Goal: Communication & Community: Answer question/provide support

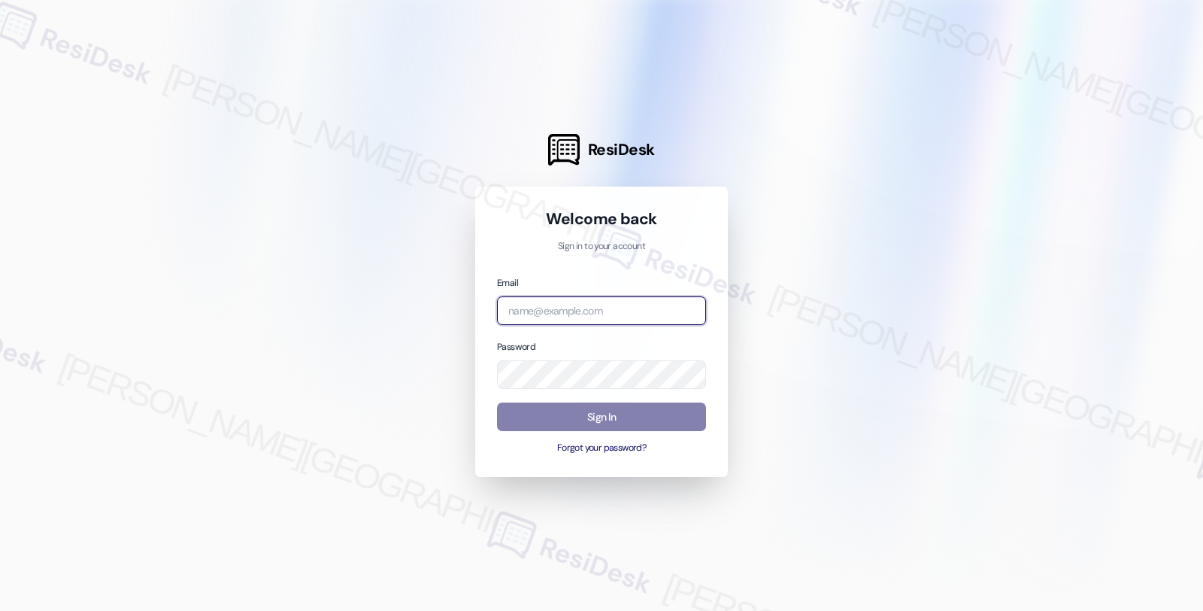
click at [554, 307] on input "email" at bounding box center [601, 310] width 209 height 29
type input "A"
type input "automated-surveys-americas_rental_managers-fides.[PERSON_NAME]@americas_rental_…"
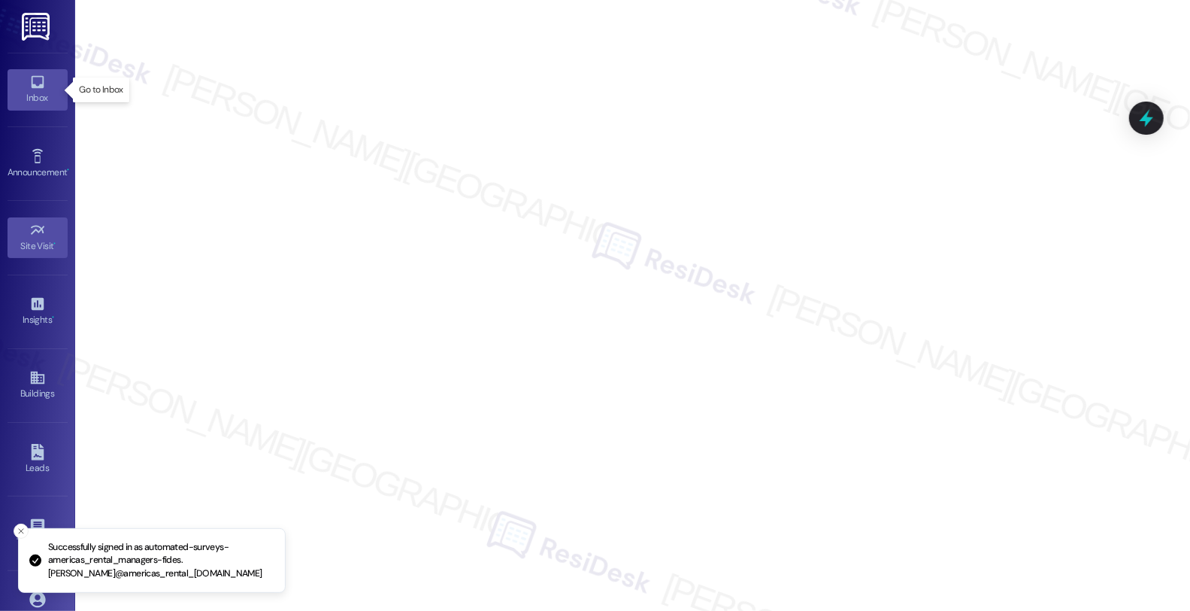
click at [29, 85] on icon at bounding box center [37, 82] width 17 height 17
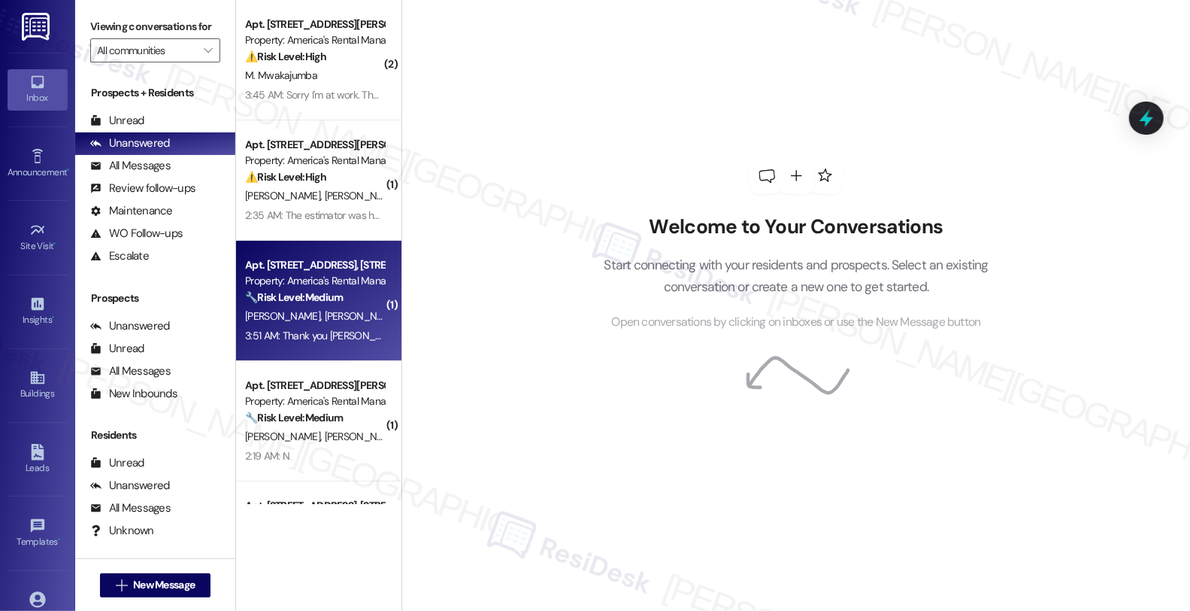
click at [318, 302] on strong "🔧 Risk Level: Medium" at bounding box center [294, 297] width 98 height 14
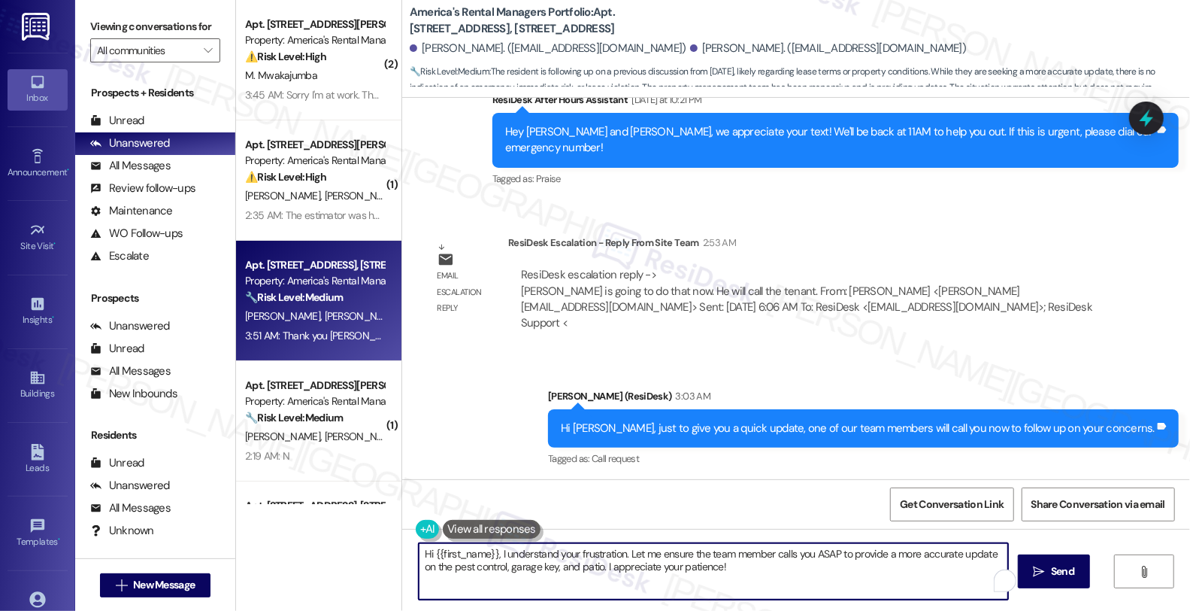
drag, startPoint x: 720, startPoint y: 568, endPoint x: 233, endPoint y: 560, distance: 486.6
click at [236, 560] on div "( 2 ) Apt. [STREET_ADDRESS][PERSON_NAME], [STREET_ADDRESS][PERSON_NAME] Propert…" at bounding box center [713, 305] width 954 height 611
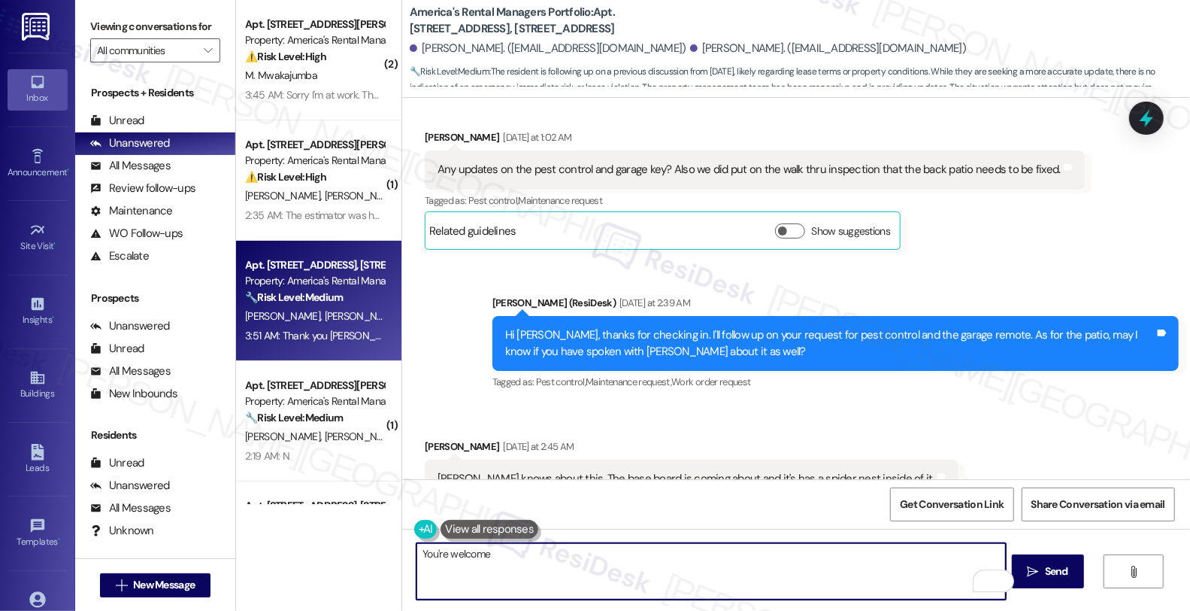
scroll to position [2506, 0]
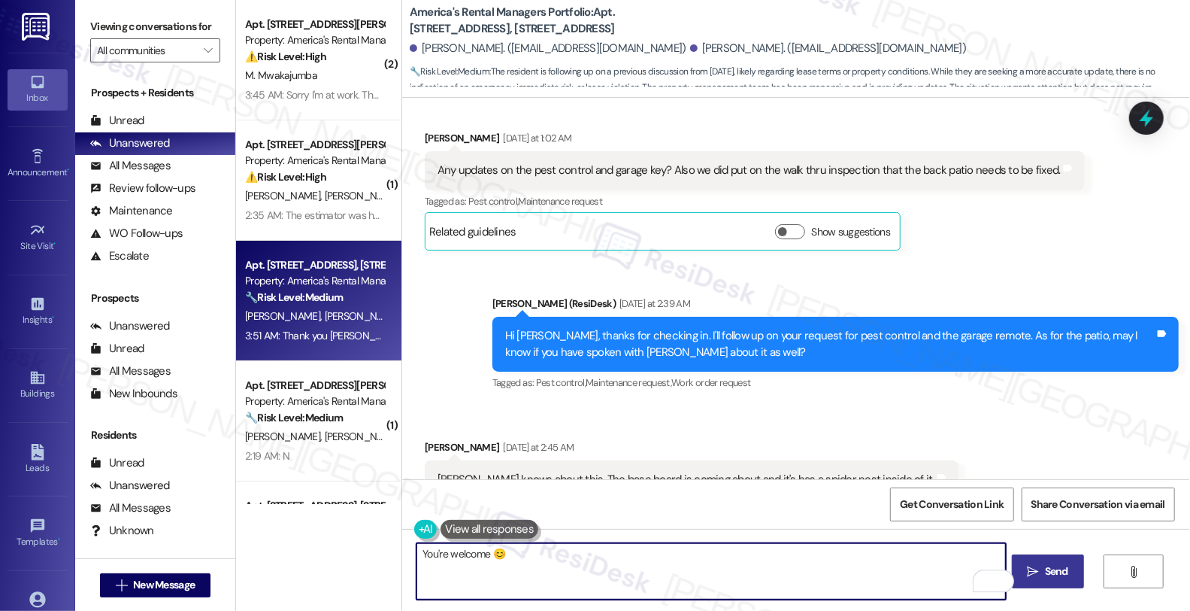
type textarea "You're welcome 😊"
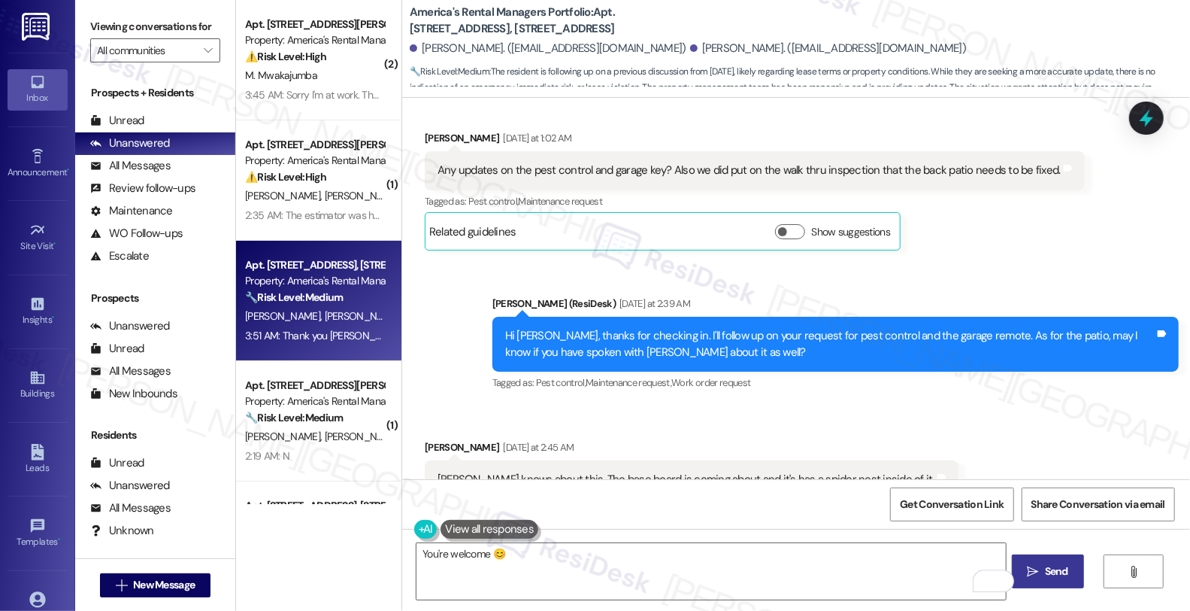
click at [1056, 561] on button " Send" at bounding box center [1048, 571] width 73 height 34
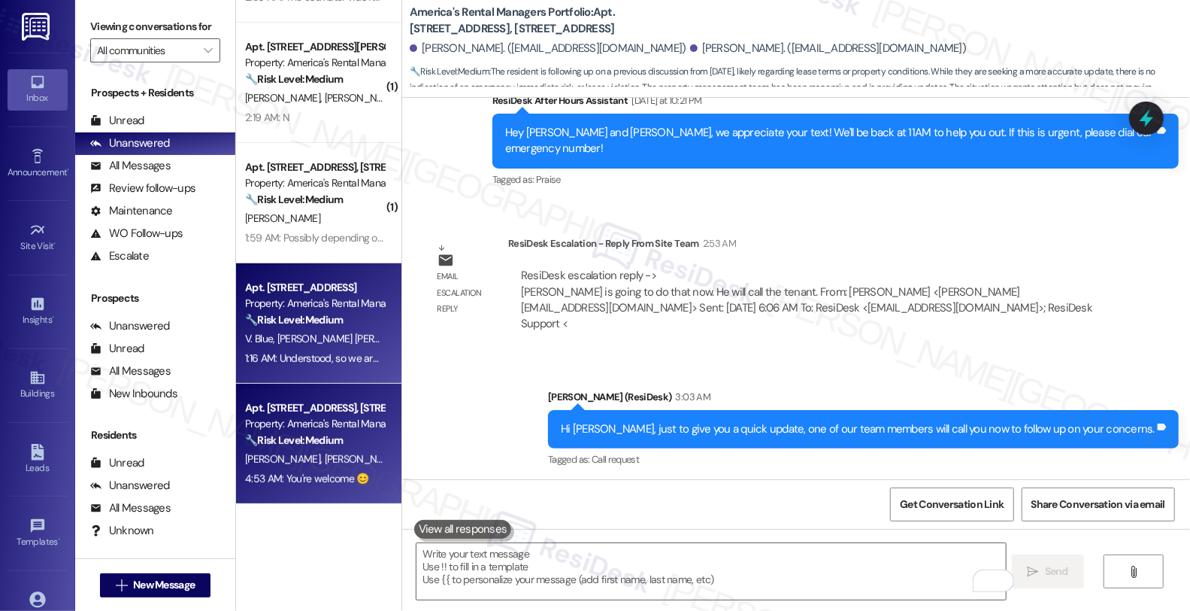
scroll to position [1, 0]
click at [324, 320] on strong "🔧 Risk Level: Medium" at bounding box center [294, 320] width 98 height 14
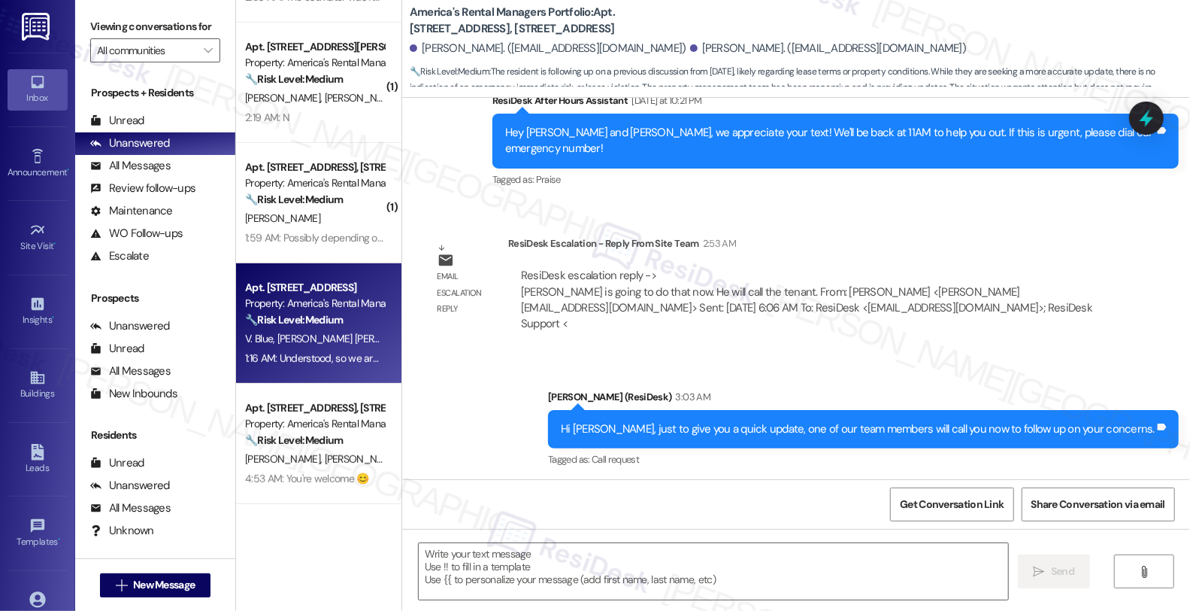
type textarea "Fetching suggested responses. Please feel free to read through the conversation…"
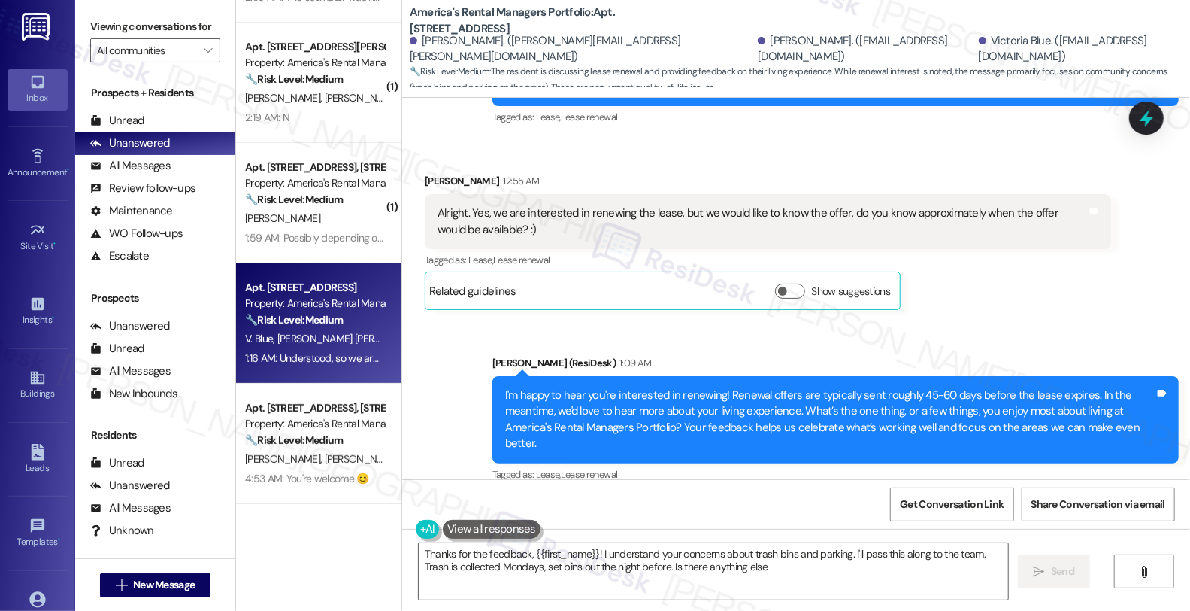
type textarea "Thanks for the feedback, {{first_name}}! I understand your concerns about trash…"
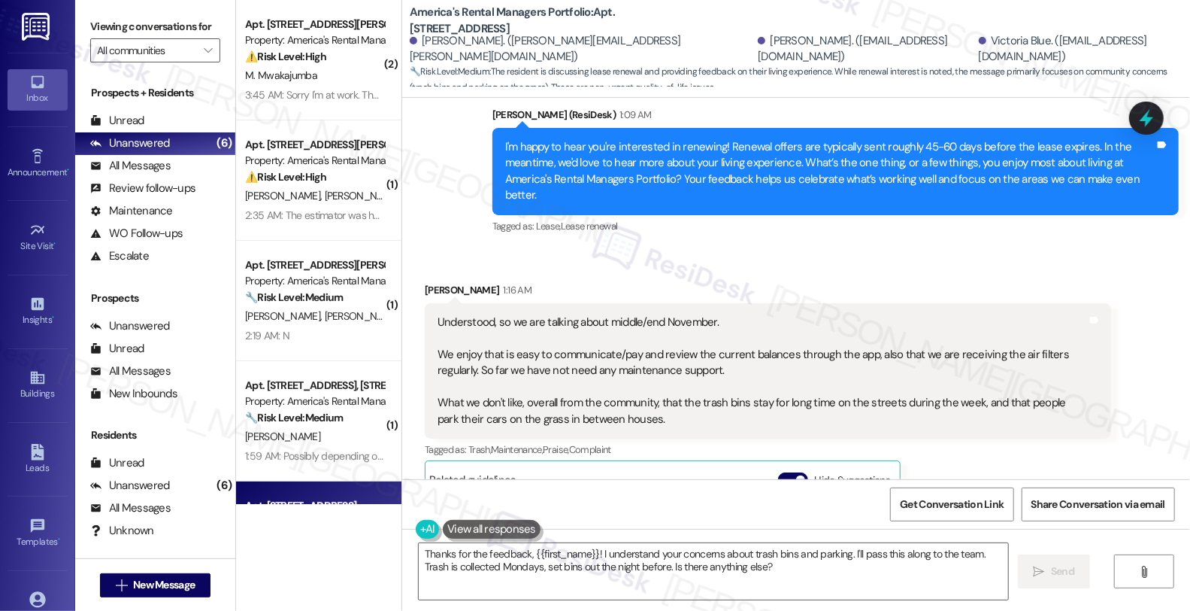
scroll to position [1373, 0]
